Goal: Information Seeking & Learning: Learn about a topic

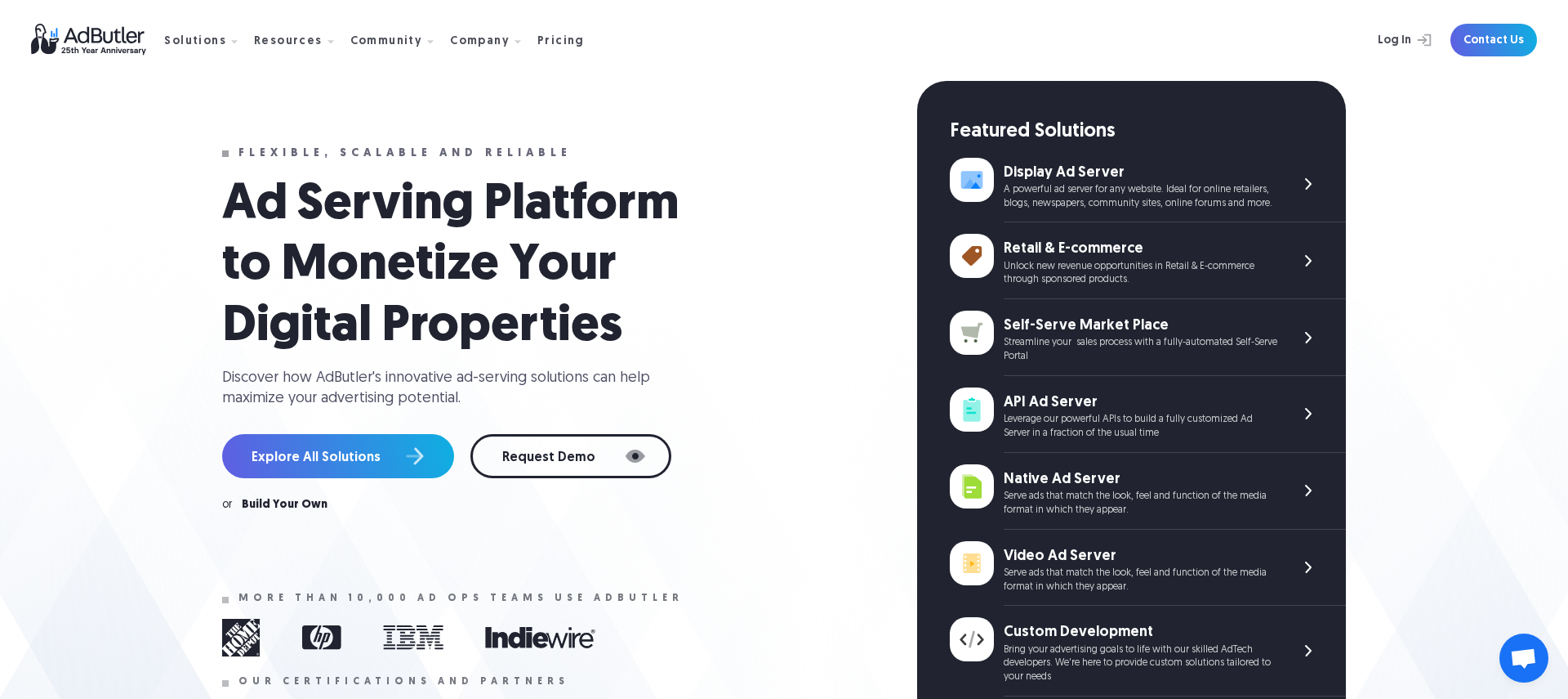
scroll to position [19, 0]
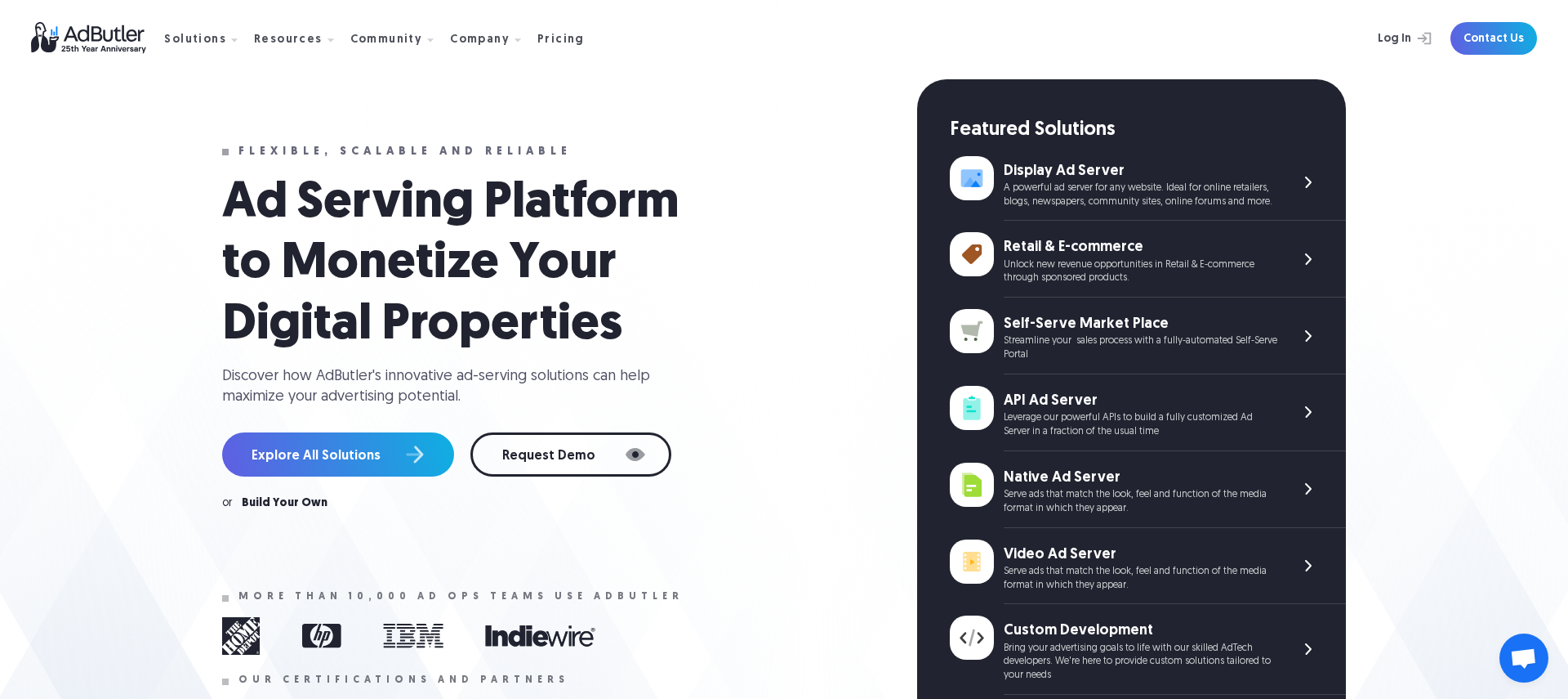
click at [1097, 238] on div "Retail & E-commerce" at bounding box center [1141, 247] width 274 height 20
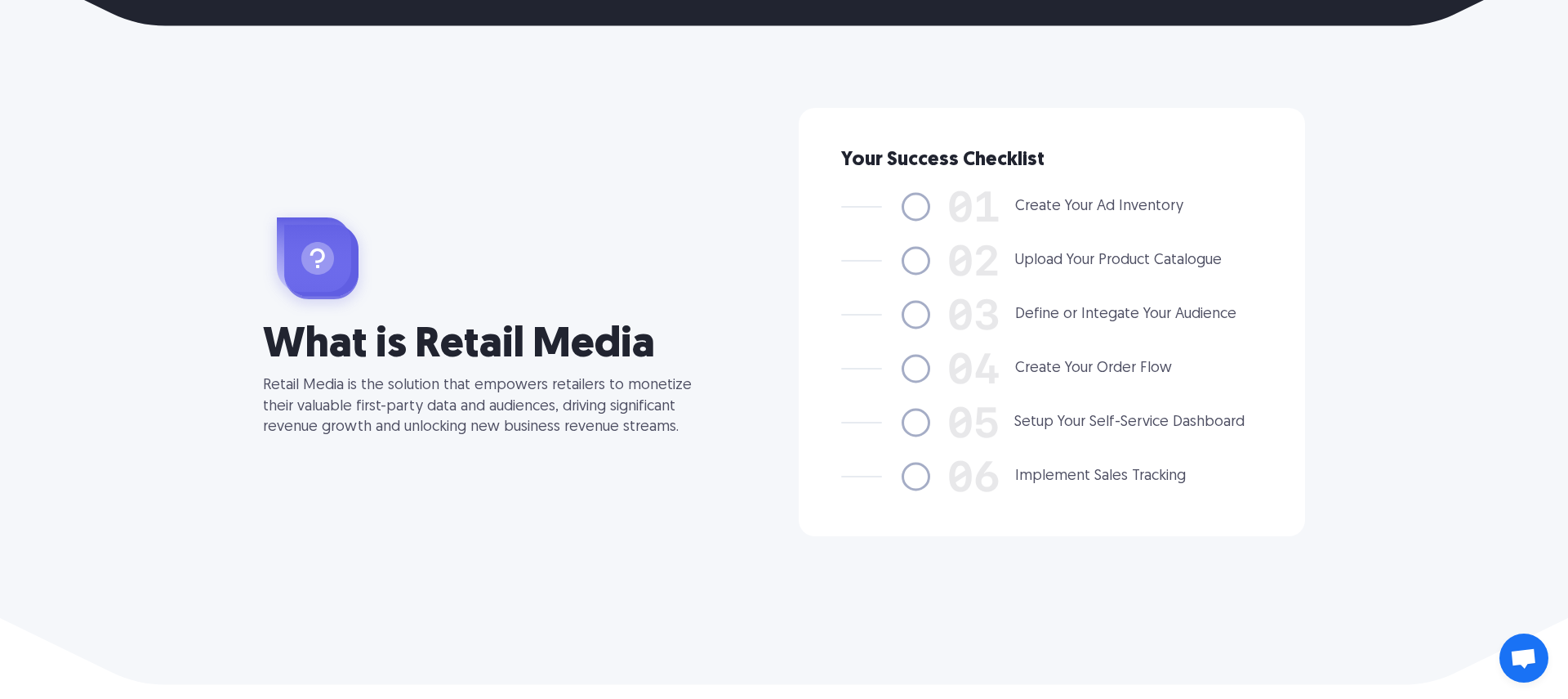
scroll to position [990, 0]
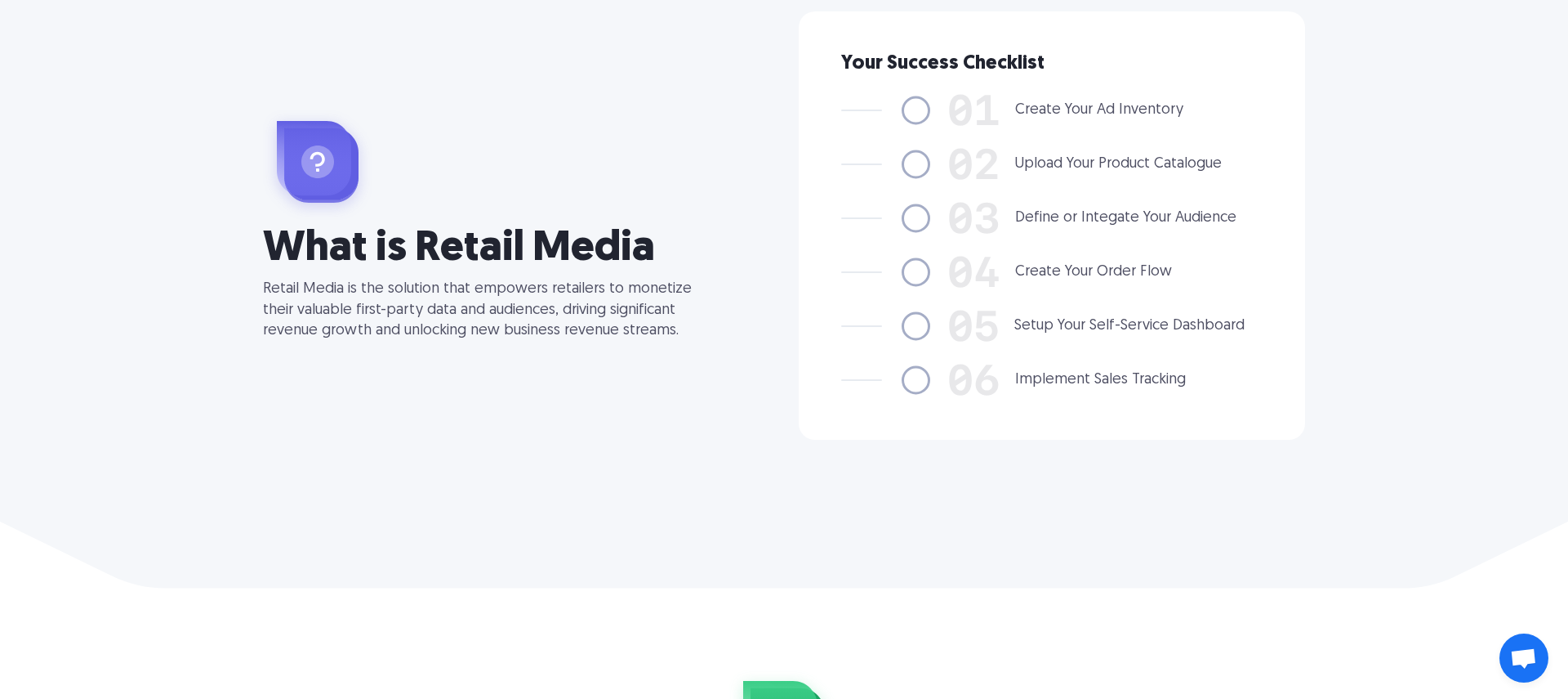
click at [914, 112] on img at bounding box center [915, 110] width 34 height 34
click at [914, 164] on img at bounding box center [915, 164] width 34 height 34
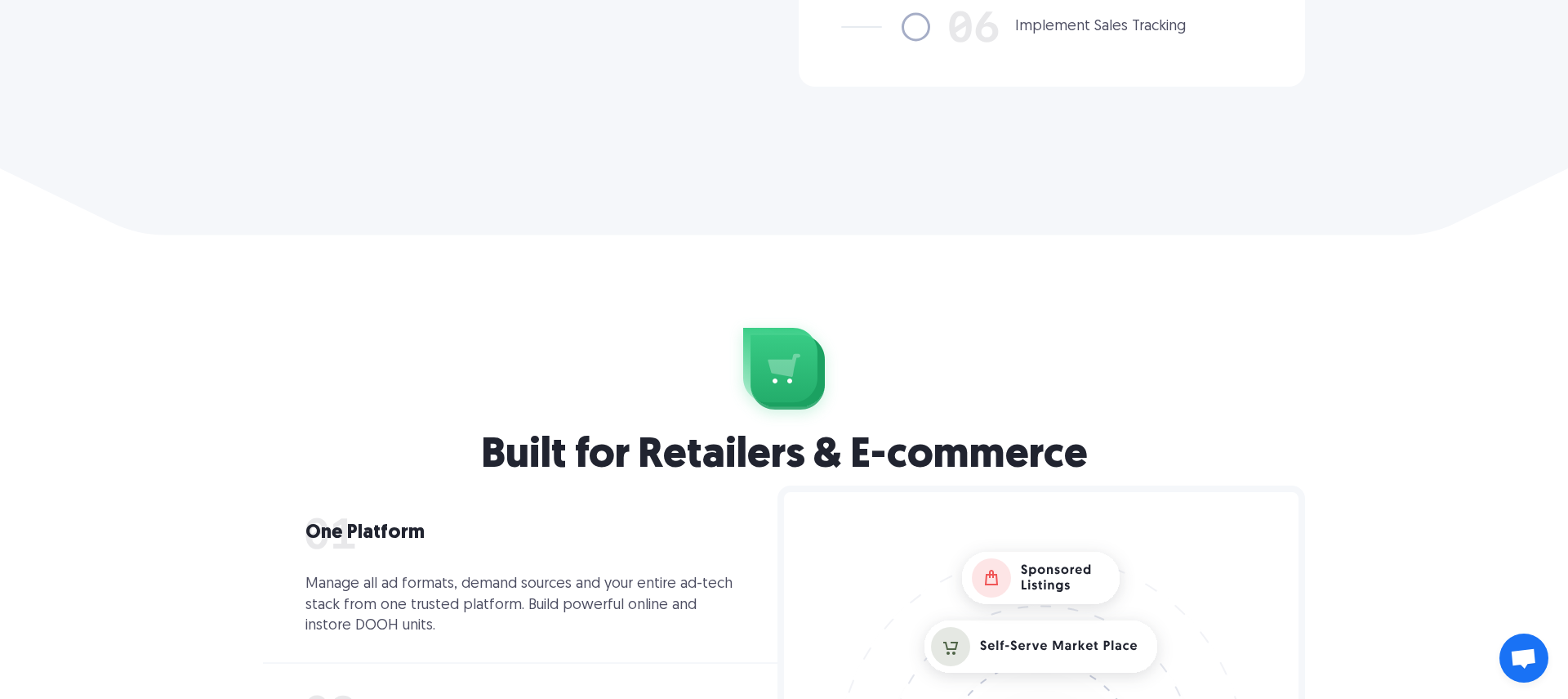
scroll to position [1570, 0]
